Goal: Check status: Check status

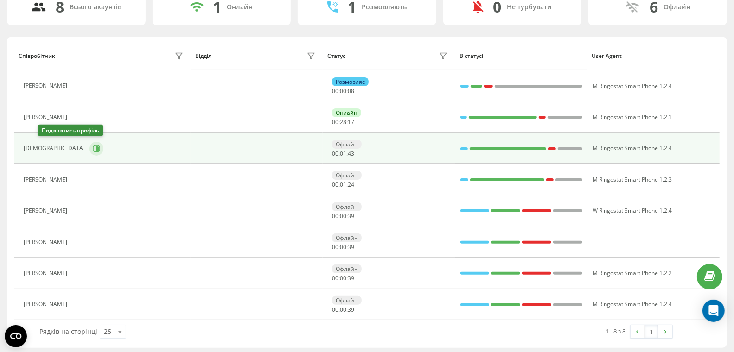
click at [96, 148] on icon at bounding box center [97, 148] width 2 height 5
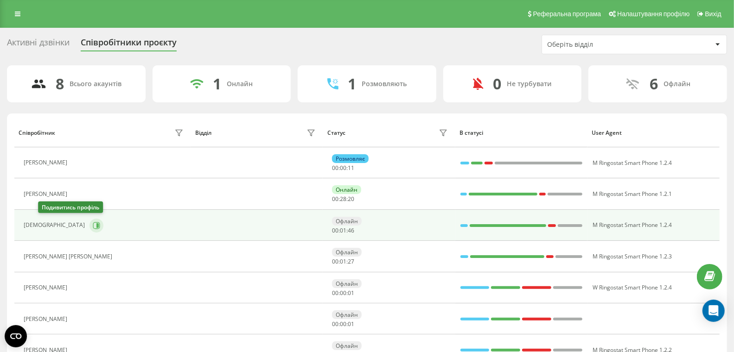
click at [93, 228] on icon at bounding box center [96, 225] width 7 height 7
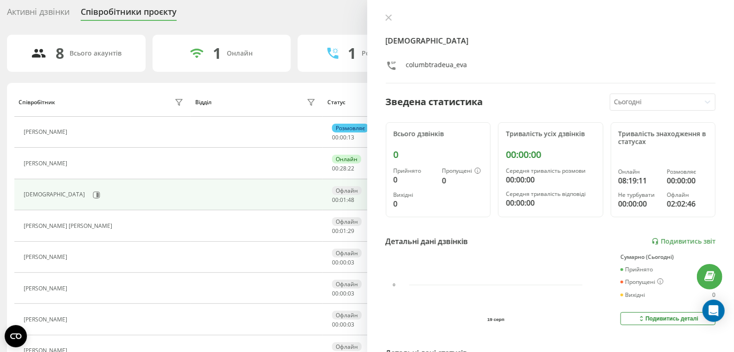
scroll to position [33, 0]
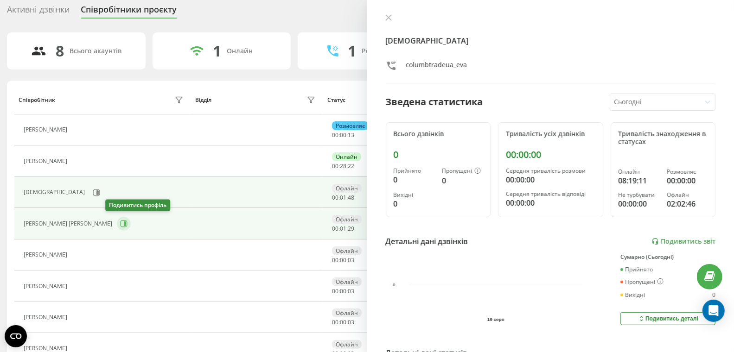
click at [120, 222] on icon at bounding box center [123, 223] width 7 height 7
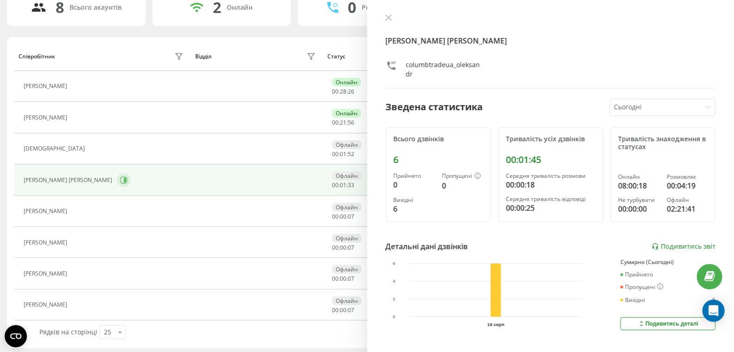
scroll to position [77, 0]
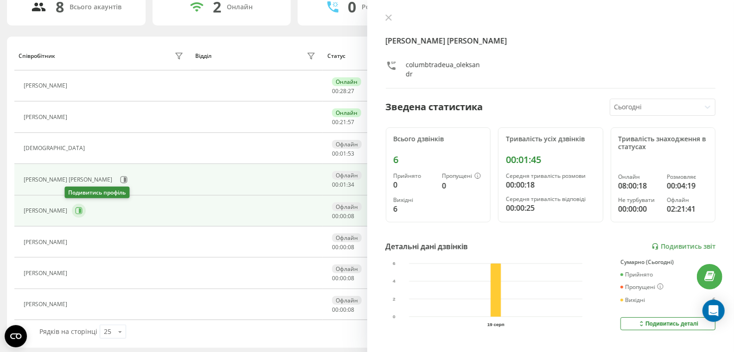
click at [75, 209] on icon at bounding box center [78, 210] width 7 height 7
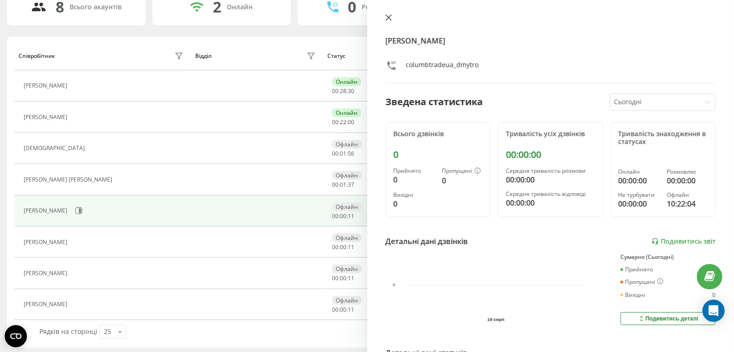
click at [388, 18] on icon at bounding box center [388, 18] width 6 height 6
